Goal: Transaction & Acquisition: Purchase product/service

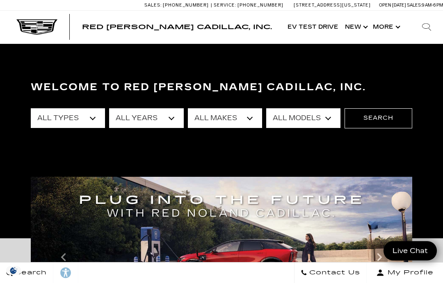
scroll to position [19, 0]
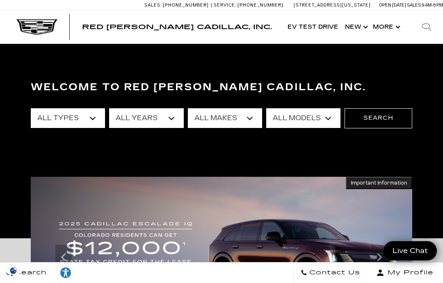
click at [91, 117] on select "All Types New Used Certified Used Demo" at bounding box center [68, 118] width 74 height 20
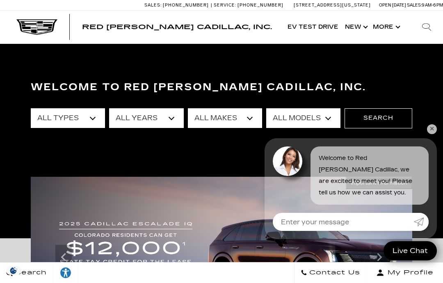
select select "Used"
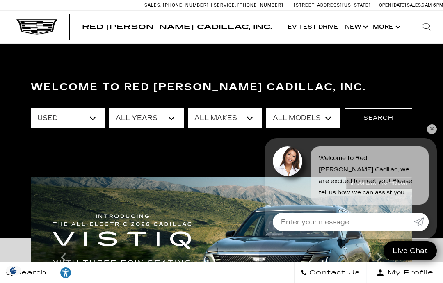
click at [324, 122] on select "All Models A6 Colorado Corvette Grand Sport Crosstrek CT5 Escalade Escalade ESV…" at bounding box center [303, 118] width 74 height 20
click at [383, 119] on button "Search" at bounding box center [378, 118] width 68 height 20
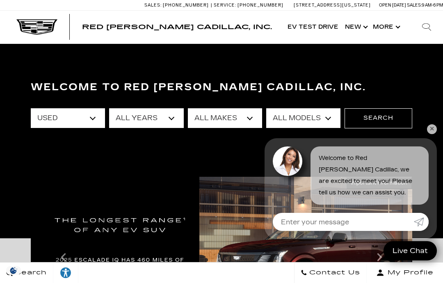
click at [432, 132] on link "✕" at bounding box center [432, 129] width 10 height 10
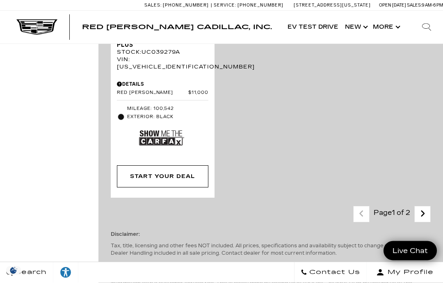
scroll to position [2725, 0]
click at [425, 207] on link "Next" at bounding box center [423, 214] width 18 height 14
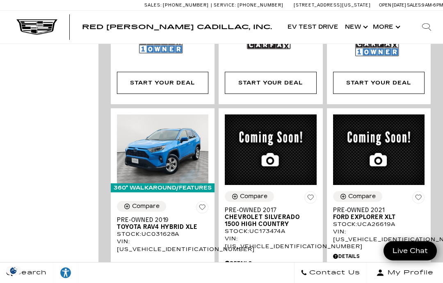
scroll to position [692, 0]
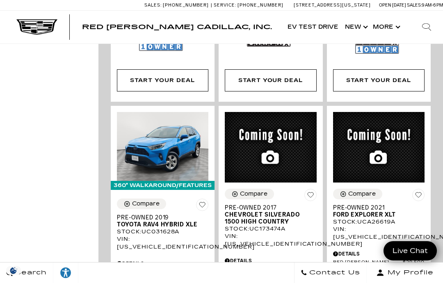
click at [164, 260] on div "Details" at bounding box center [162, 263] width 91 height 7
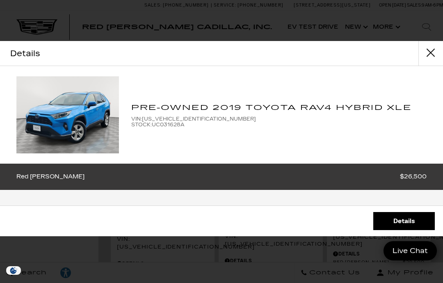
scroll to position [-1, 0]
click at [408, 230] on link "Details" at bounding box center [404, 221] width 62 height 18
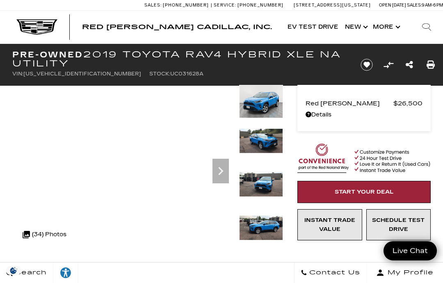
scroll to position [5, 0]
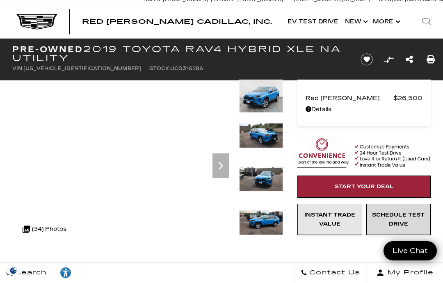
click at [404, 220] on span "Schedule Test Drive" at bounding box center [398, 220] width 52 height 16
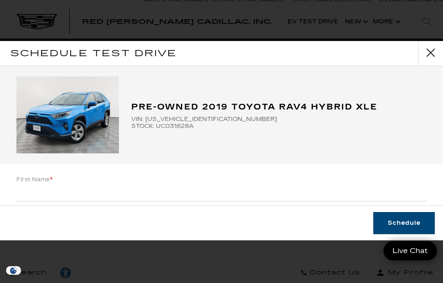
click at [401, 228] on input "Last Name *" at bounding box center [221, 227] width 410 height 16
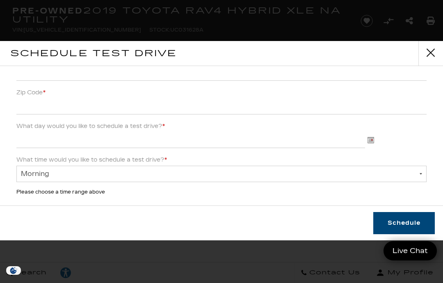
scroll to position [221, 0]
click at [373, 141] on img at bounding box center [370, 141] width 7 height 7
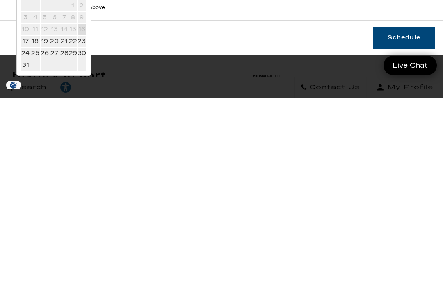
scroll to position [370, 0]
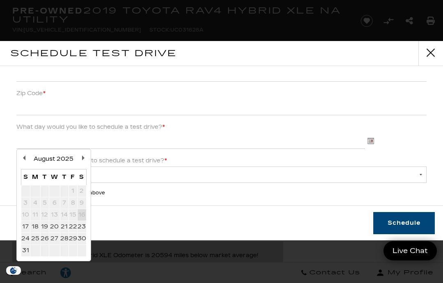
click at [437, 50] on button "close" at bounding box center [430, 53] width 25 height 25
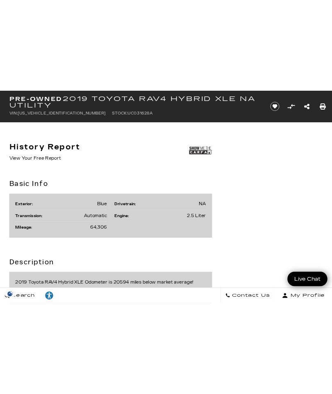
scroll to position [83, 0]
